Goal: Task Accomplishment & Management: Use online tool/utility

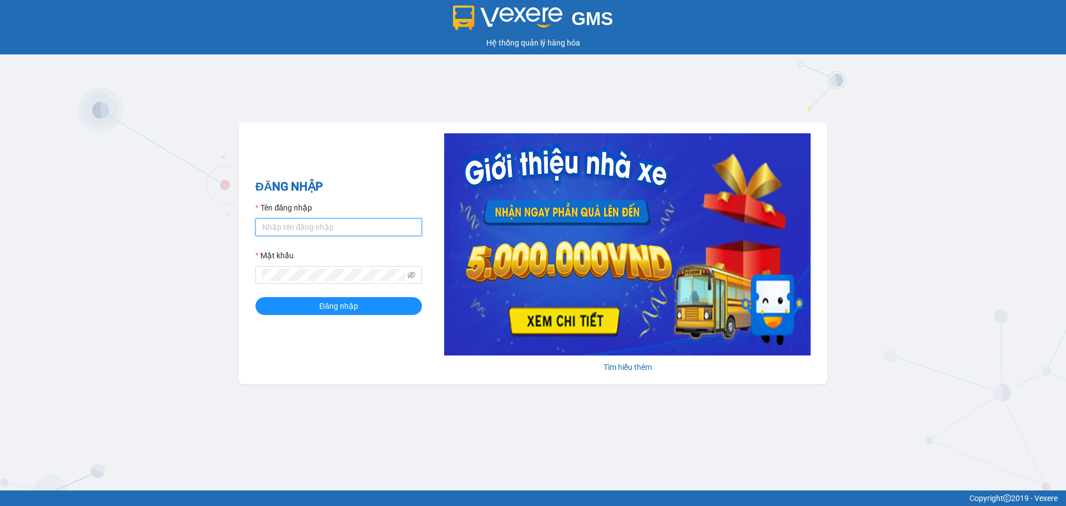
click at [321, 229] on input "Tên đăng nhập" at bounding box center [338, 227] width 167 height 18
type input "hathuyen.tankimchi"
click at [255, 297] on button "Đăng nhập" at bounding box center [338, 306] width 167 height 18
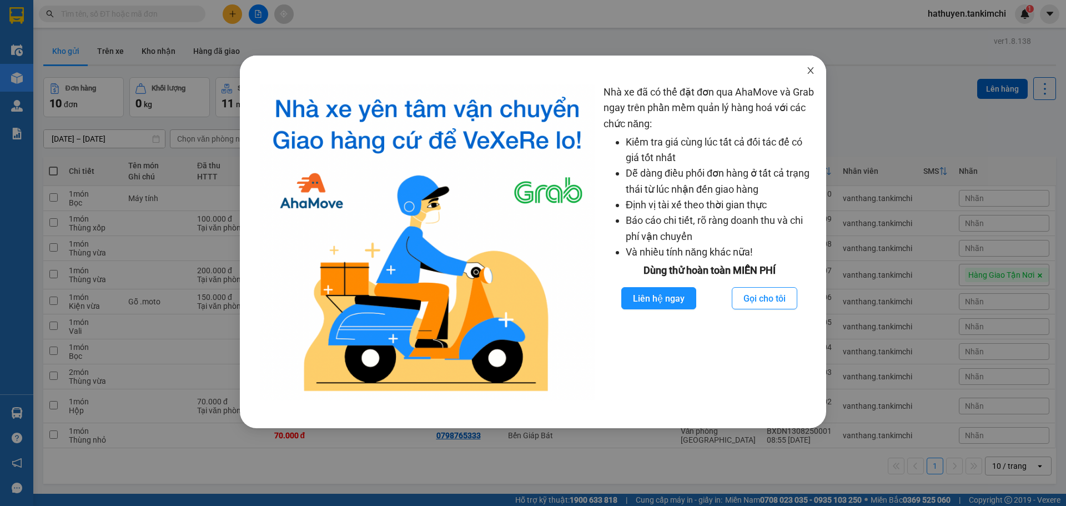
click at [810, 68] on icon "close" at bounding box center [810, 70] width 9 height 9
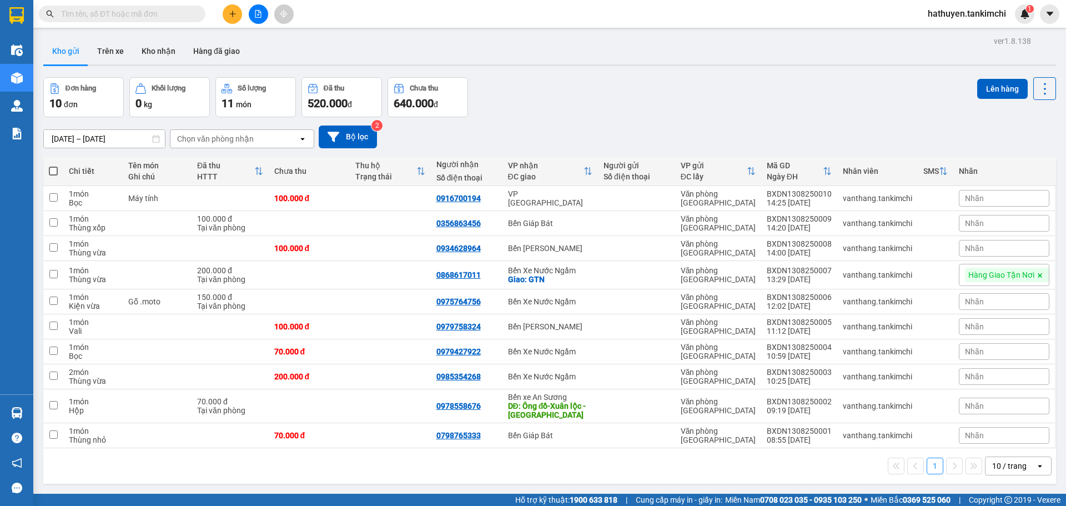
click at [103, 11] on input "text" at bounding box center [126, 14] width 131 height 12
paste input "0334285676"
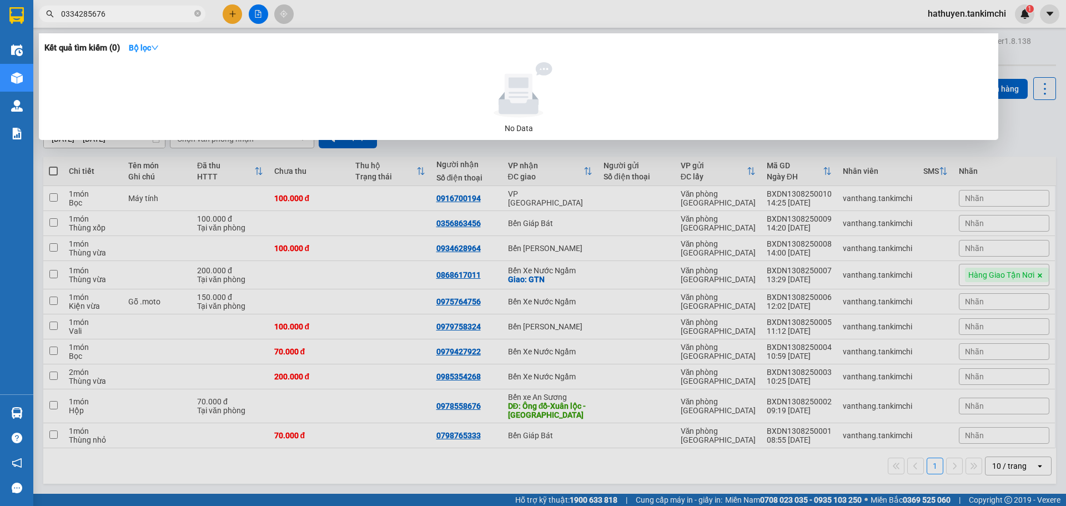
type input "0334285676"
